Goal: Task Accomplishment & Management: Use online tool/utility

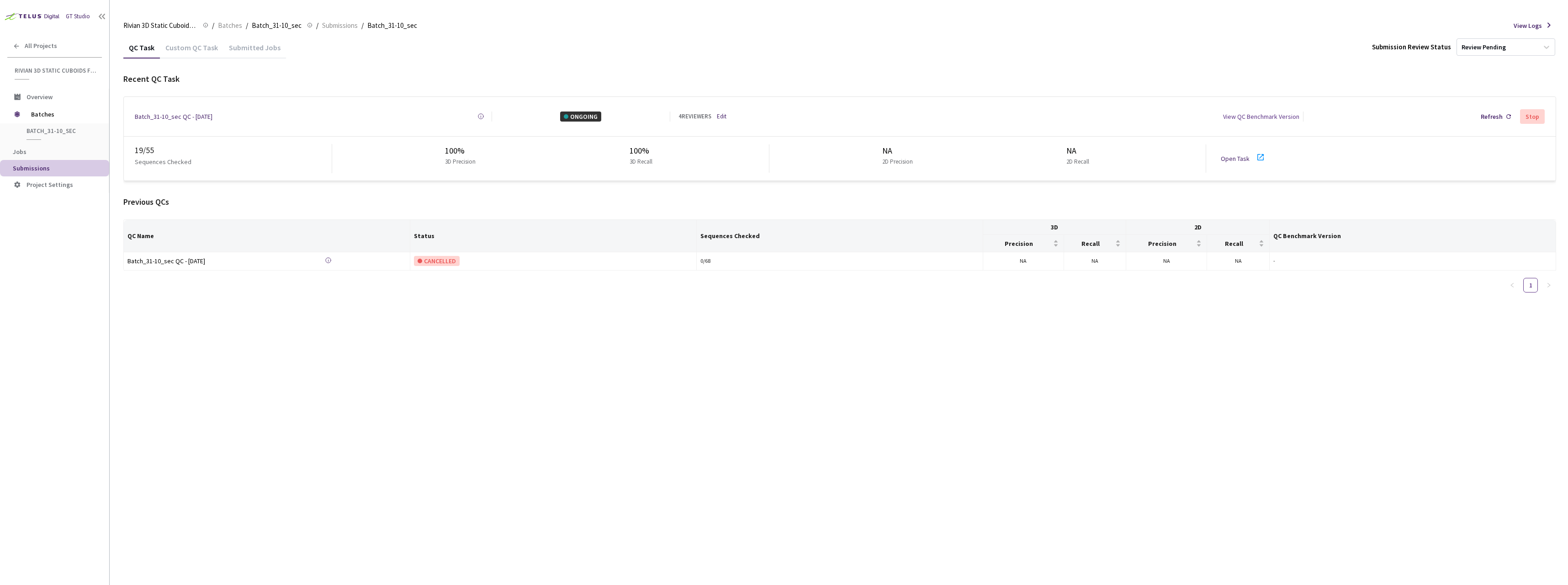
click at [1260, 152] on icon at bounding box center [1260, 157] width 11 height 11
